Goal: Task Accomplishment & Management: Manage account settings

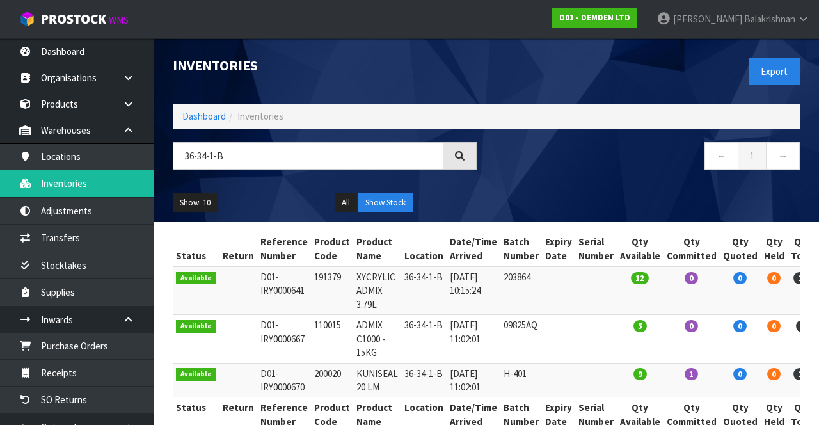
scroll to position [0, 2]
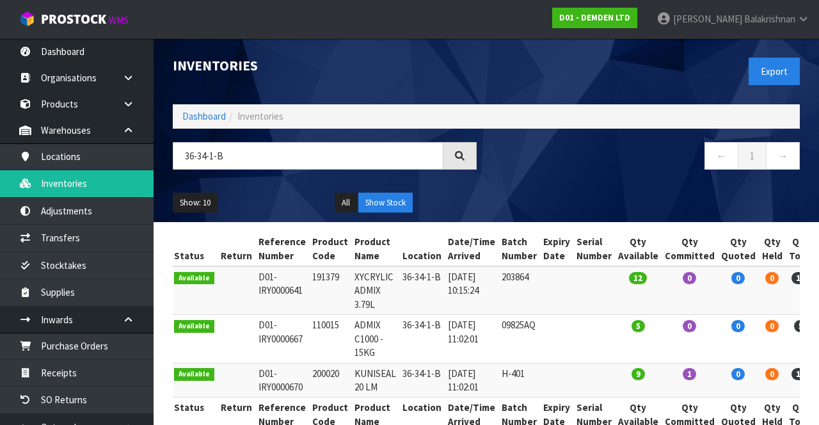
click at [798, 30] on link "[PERSON_NAME]" at bounding box center [733, 19] width 172 height 38
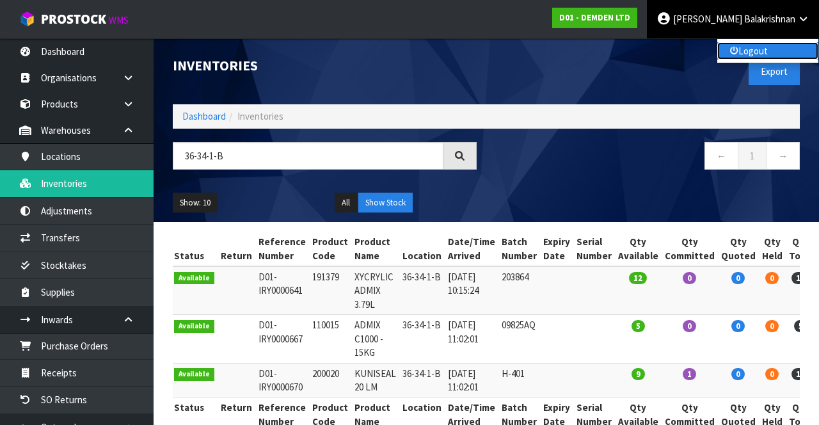
click at [775, 47] on link "Logout" at bounding box center [767, 50] width 101 height 17
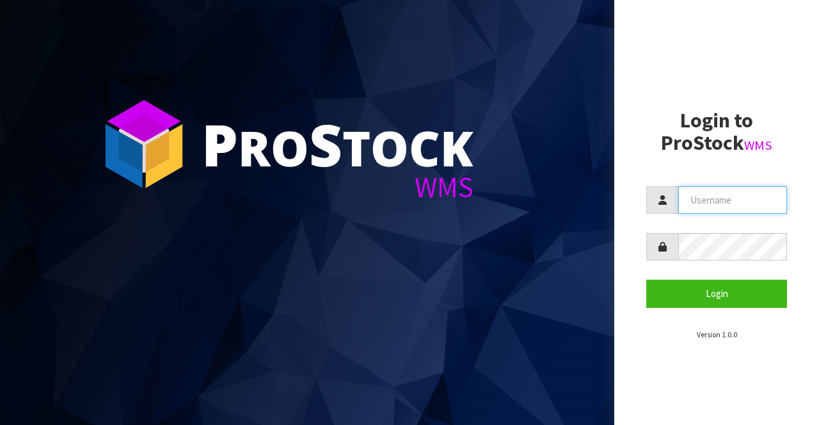
click at [731, 194] on input "text" at bounding box center [732, 200] width 109 height 28
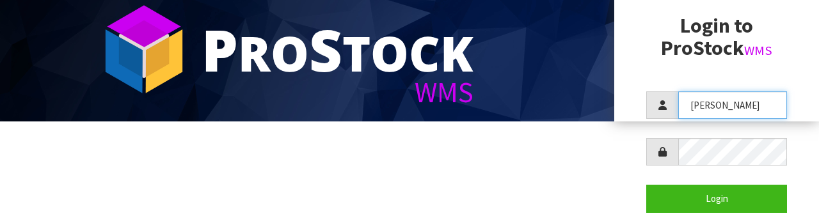
scroll to position [120, 0]
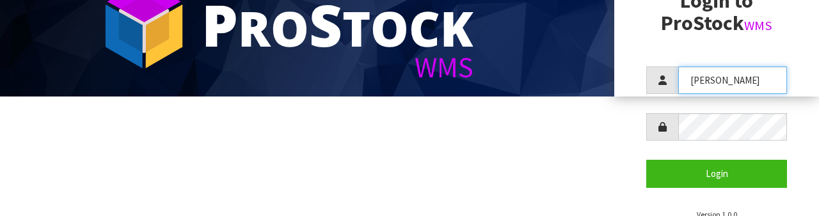
type input "[PERSON_NAME]"
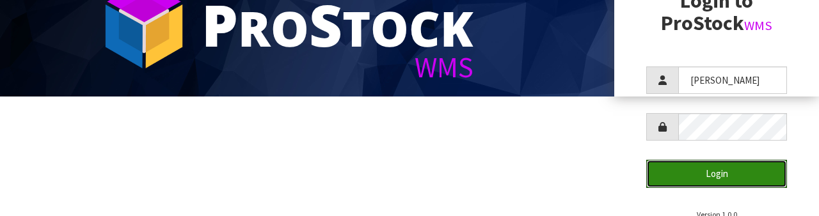
click at [734, 166] on button "Login" at bounding box center [716, 174] width 141 height 28
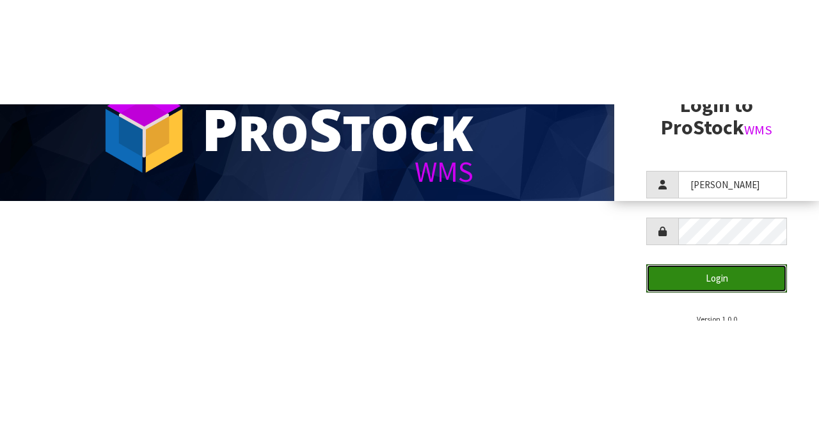
scroll to position [0, 0]
